Goal: Task Accomplishment & Management: Manage account settings

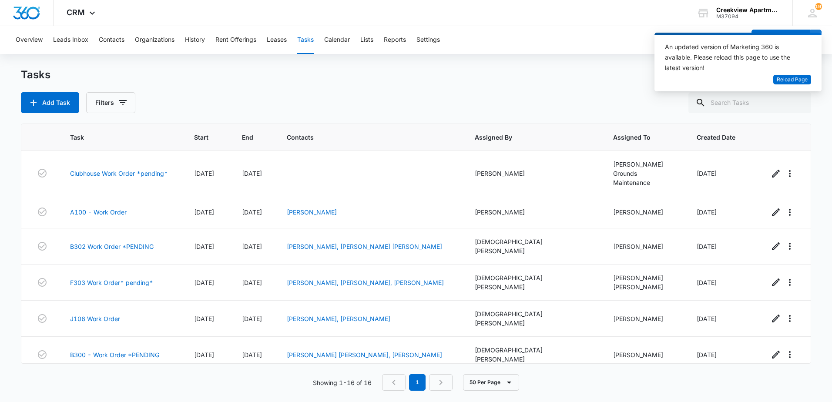
scroll to position [310, 0]
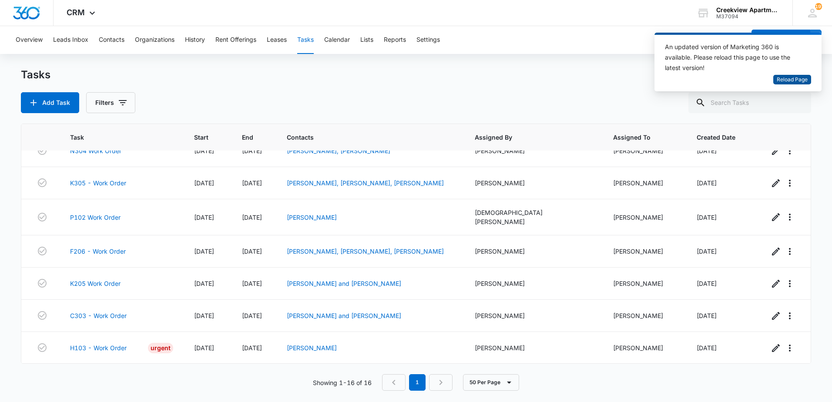
click at [781, 79] on span "Reload Page" at bounding box center [792, 80] width 31 height 8
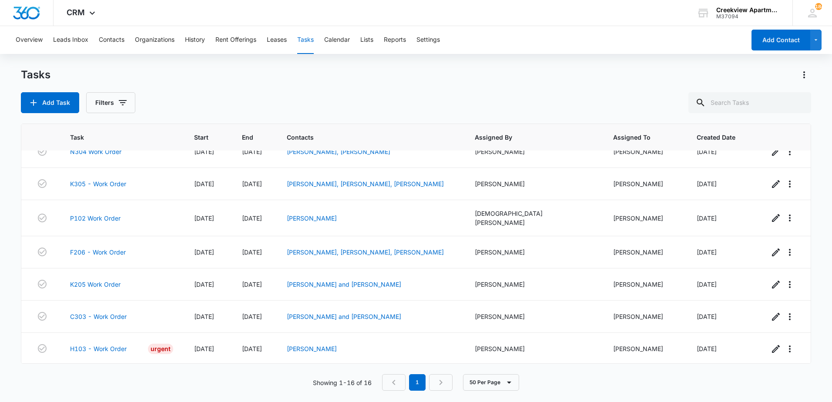
scroll to position [310, 0]
click at [97, 378] on link "P206 Work Order" at bounding box center [95, 382] width 50 height 9
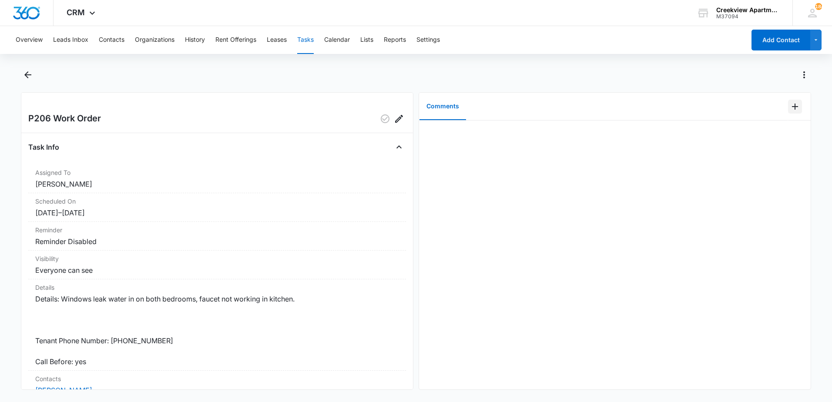
click at [790, 103] on icon "Add Comment" at bounding box center [795, 106] width 10 height 10
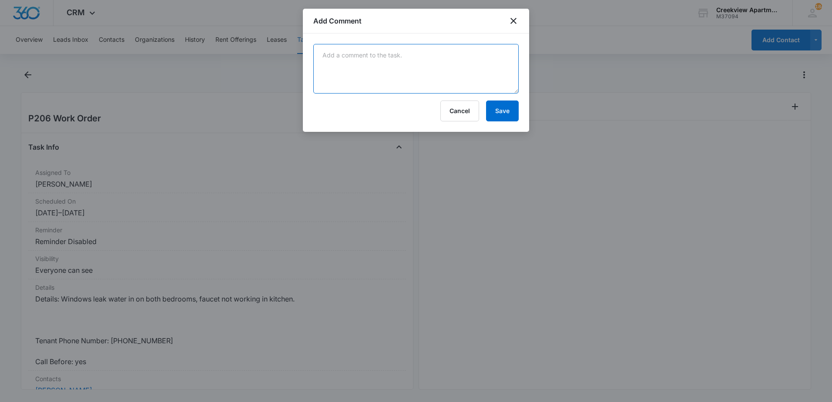
click at [358, 72] on textarea at bounding box center [415, 69] width 205 height 50
type textarea "faucet working, replaced aerator, cleared windows, scheduled with Moffat glass …"
click at [495, 112] on button "Save" at bounding box center [502, 111] width 33 height 21
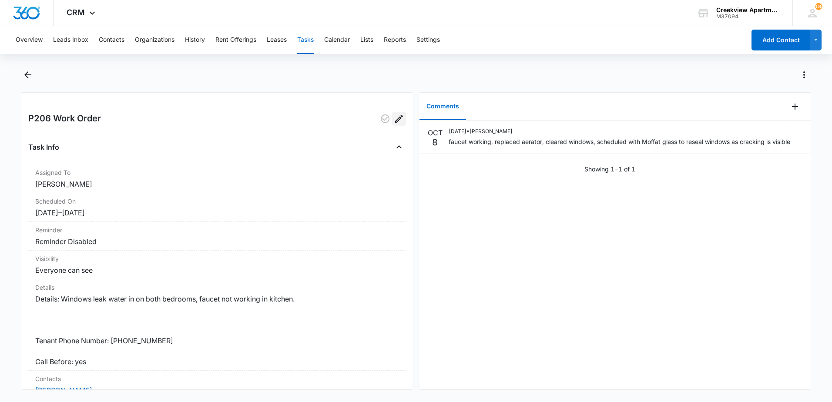
click at [395, 118] on icon "Edit" at bounding box center [399, 119] width 8 height 8
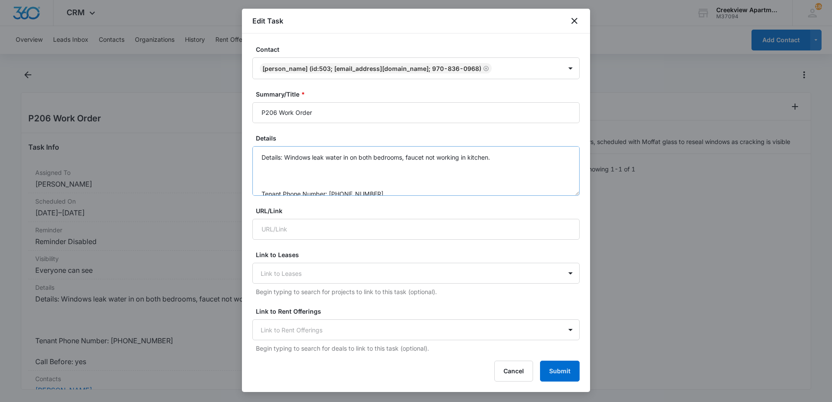
scroll to position [44, 0]
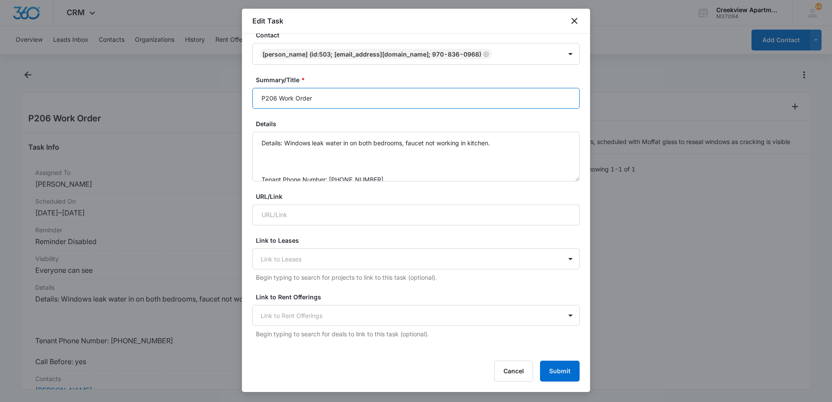
click at [344, 98] on input "P206 Work Order" at bounding box center [415, 98] width 327 height 21
type input "P206 Work Order *PENDING"
click at [559, 376] on button "Submit" at bounding box center [560, 371] width 40 height 21
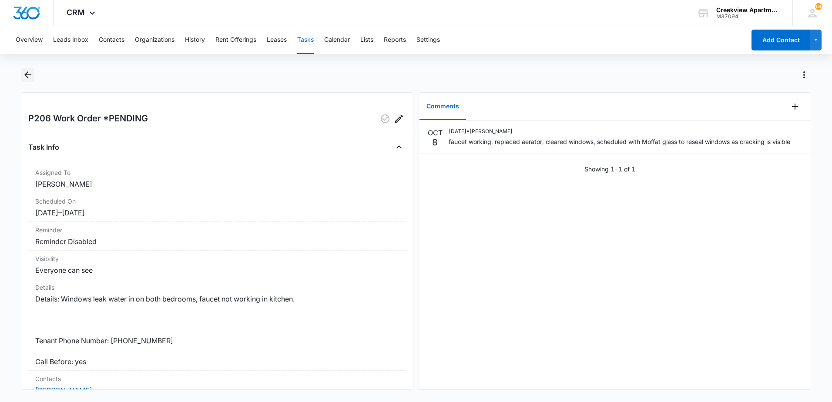
click at [30, 74] on icon "Back" at bounding box center [27, 74] width 7 height 7
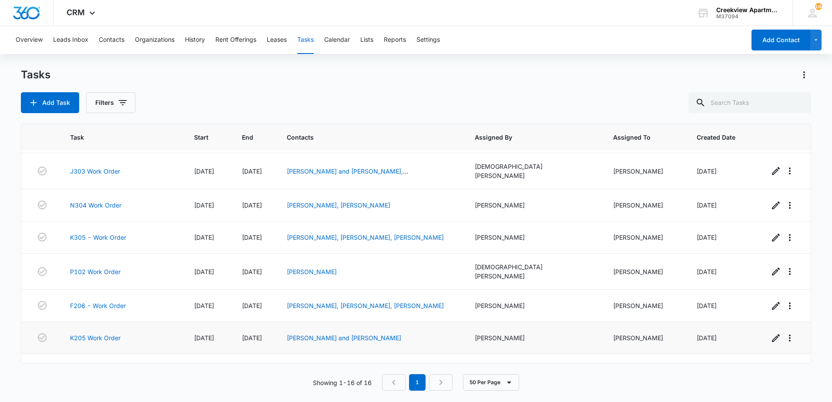
scroll to position [305, 0]
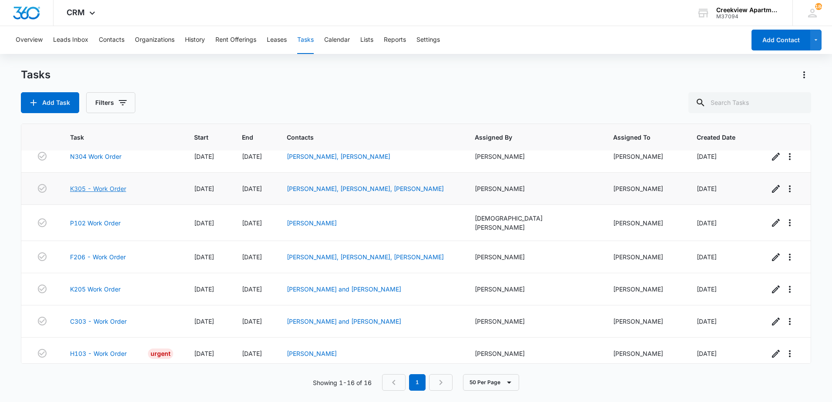
click at [102, 184] on link "K305 - Work Order" at bounding box center [98, 188] width 56 height 9
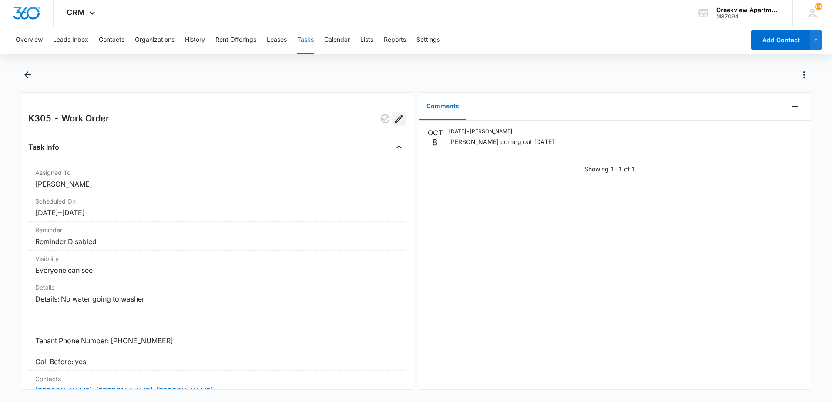
click at [398, 117] on button "Edit" at bounding box center [399, 119] width 14 height 14
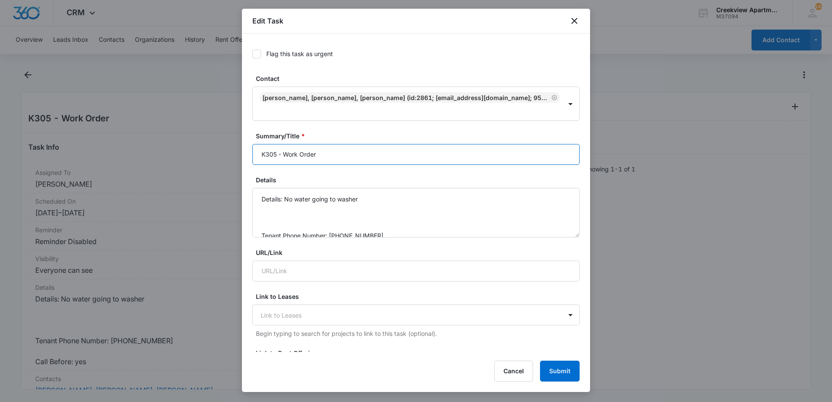
click at [367, 155] on input "K305 - Work Order" at bounding box center [415, 154] width 327 height 21
type input "K305 - Work Order *PENDING"
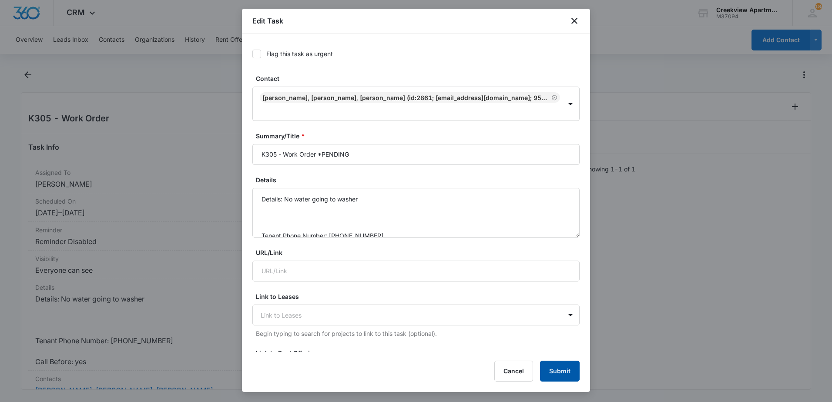
click at [557, 377] on button "Submit" at bounding box center [560, 371] width 40 height 21
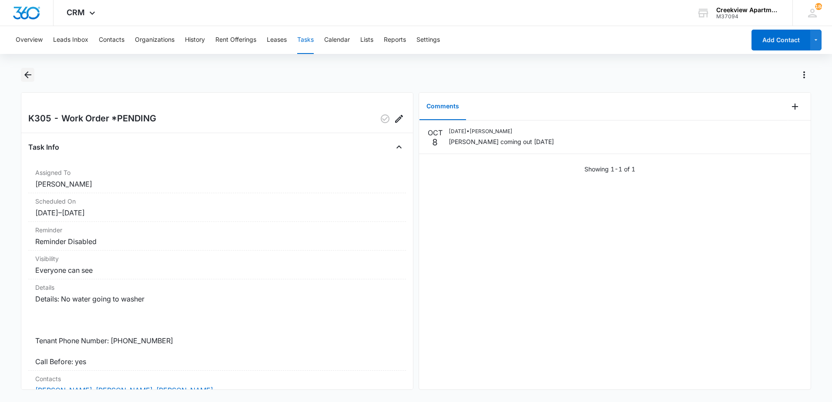
click at [24, 73] on icon "Back" at bounding box center [28, 75] width 10 height 10
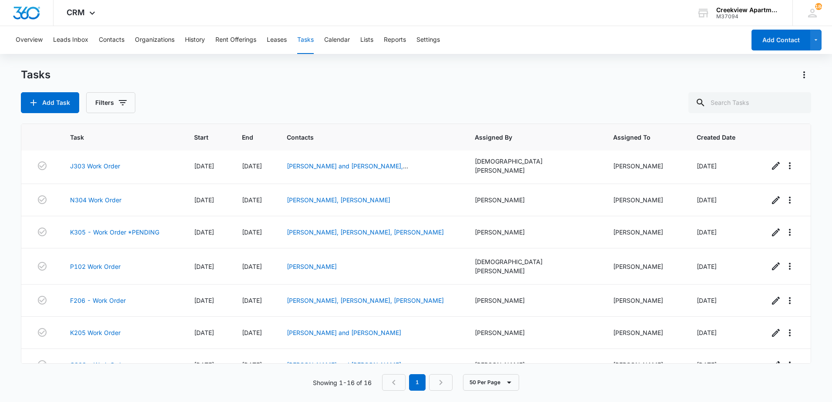
scroll to position [310, 0]
